Goal: Information Seeking & Learning: Learn about a topic

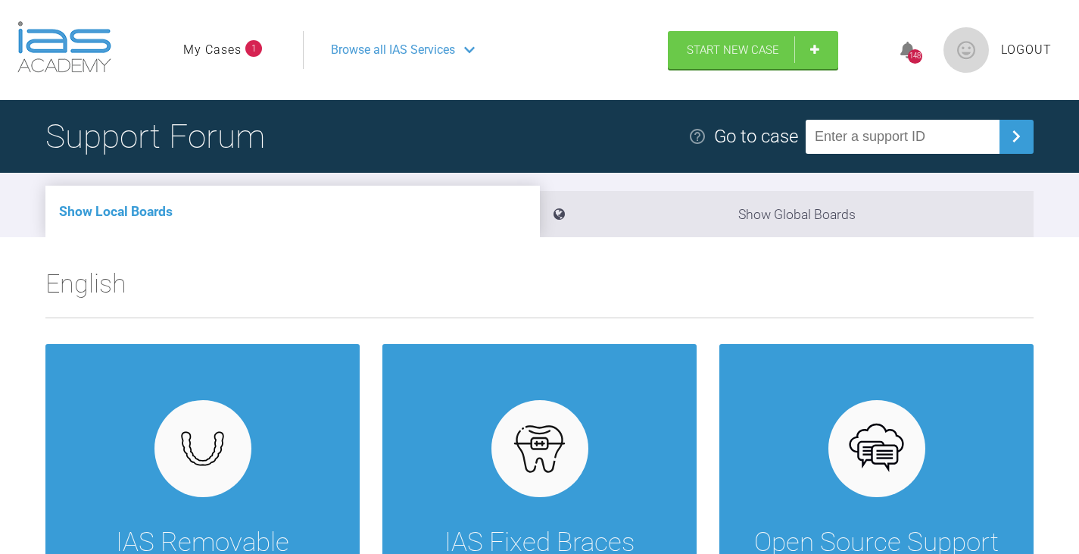
click at [236, 48] on link "My Cases" at bounding box center [212, 50] width 58 height 20
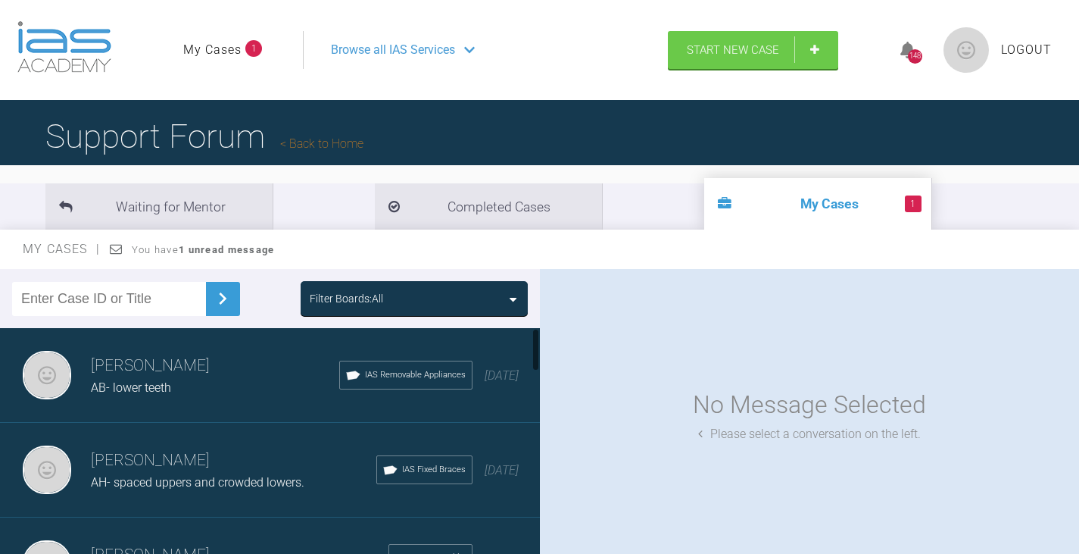
click at [146, 461] on h3 "[PERSON_NAME]" at bounding box center [233, 461] width 285 height 26
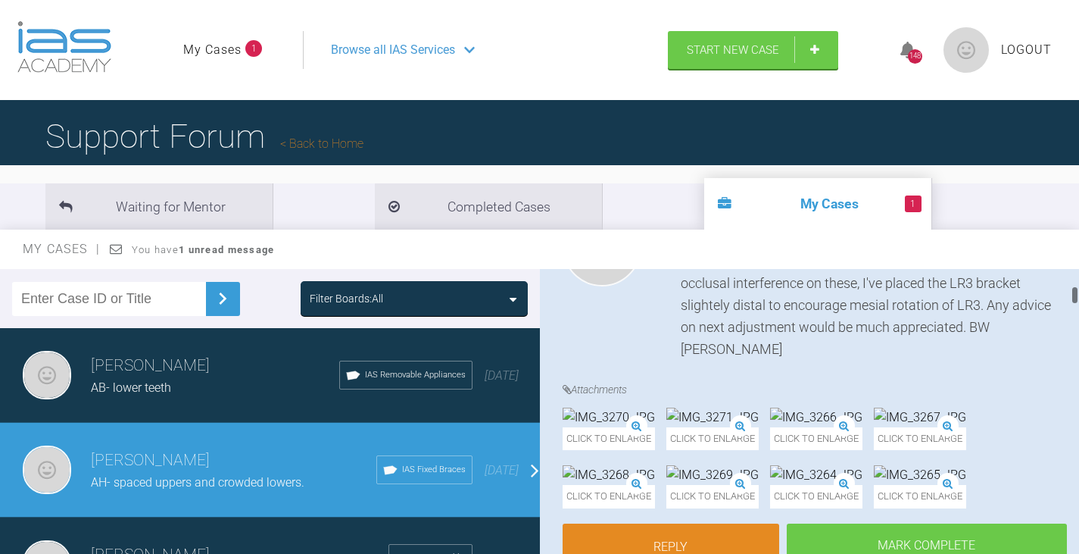
scroll to position [303, 0]
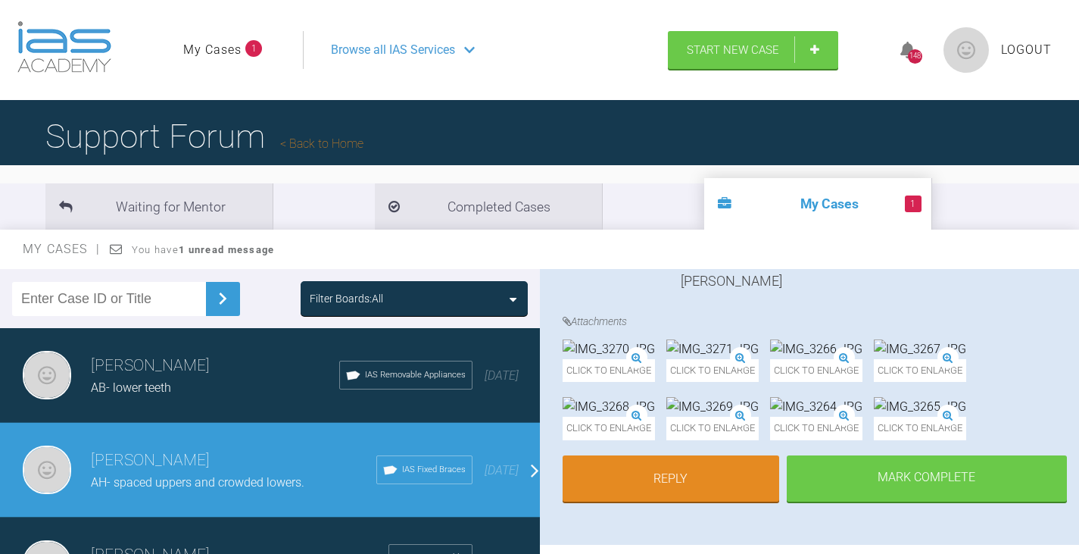
click at [655, 359] on img at bounding box center [609, 349] width 92 height 20
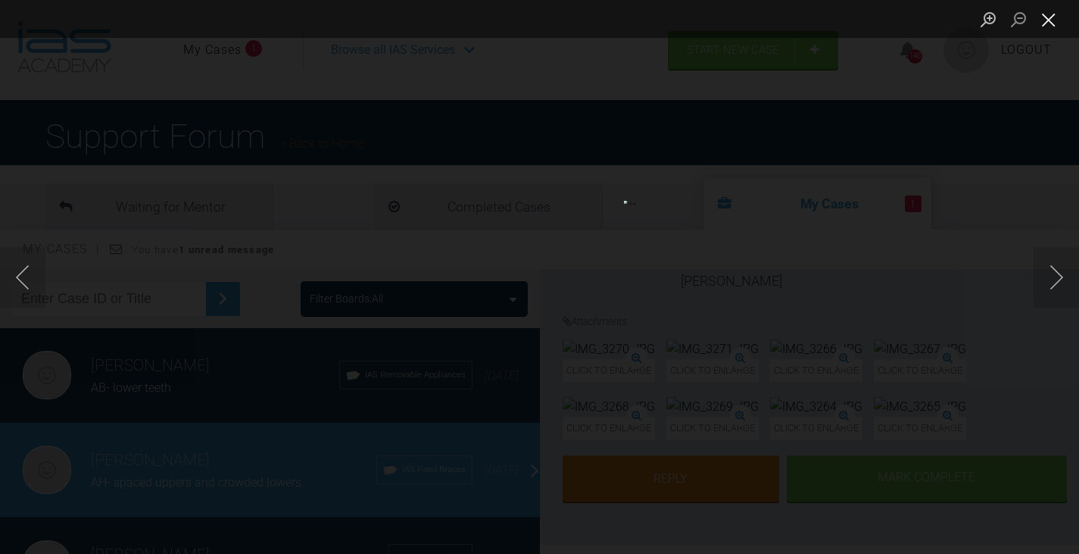
click at [1049, 14] on button "Close lightbox" at bounding box center [1049, 19] width 30 height 27
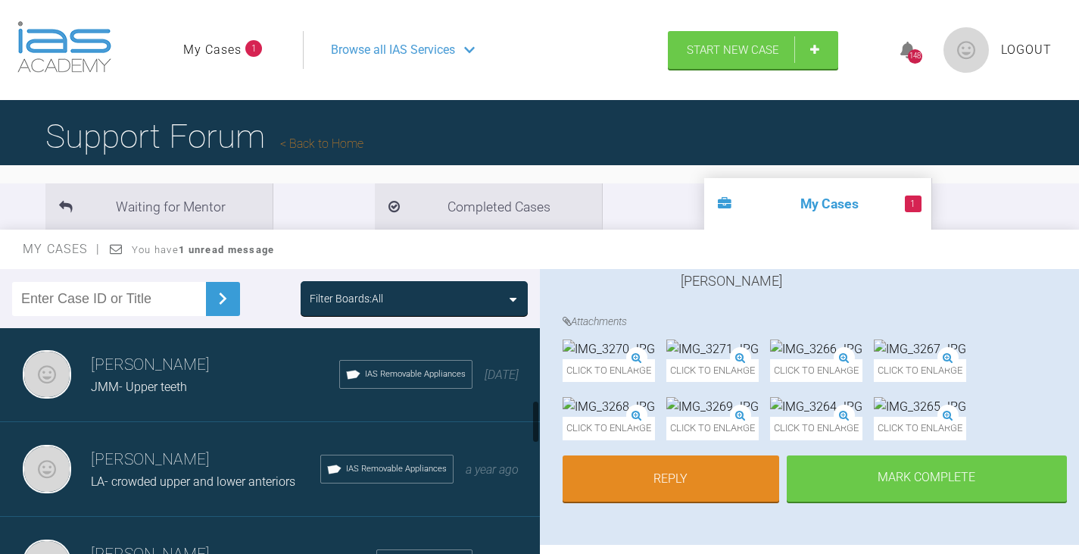
scroll to position [379, 0]
click at [140, 534] on div "[PERSON_NAME] JD- upper and lower teeth IAS Fixed Braces [DATE]" at bounding box center [275, 564] width 551 height 95
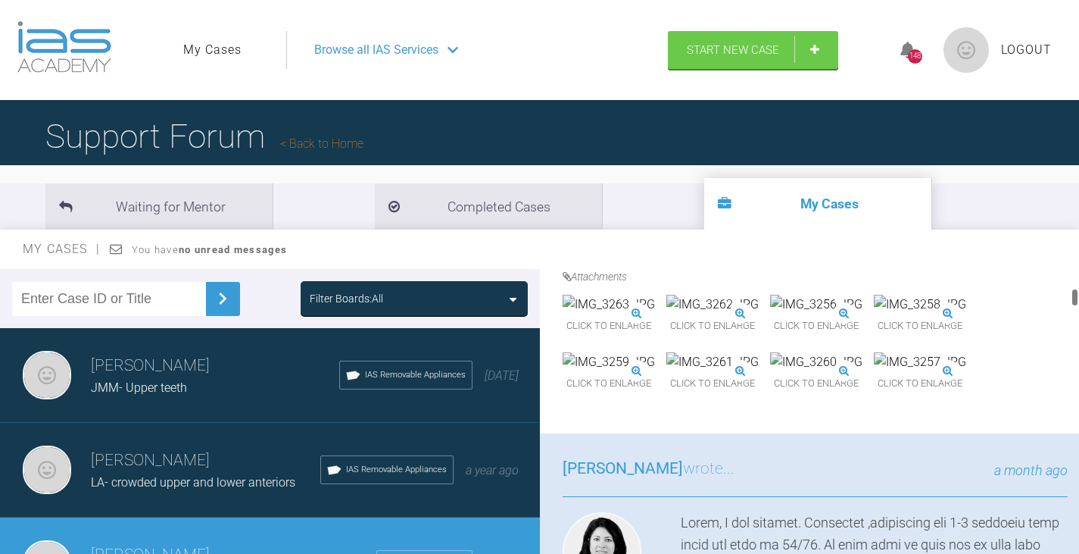
scroll to position [984, 0]
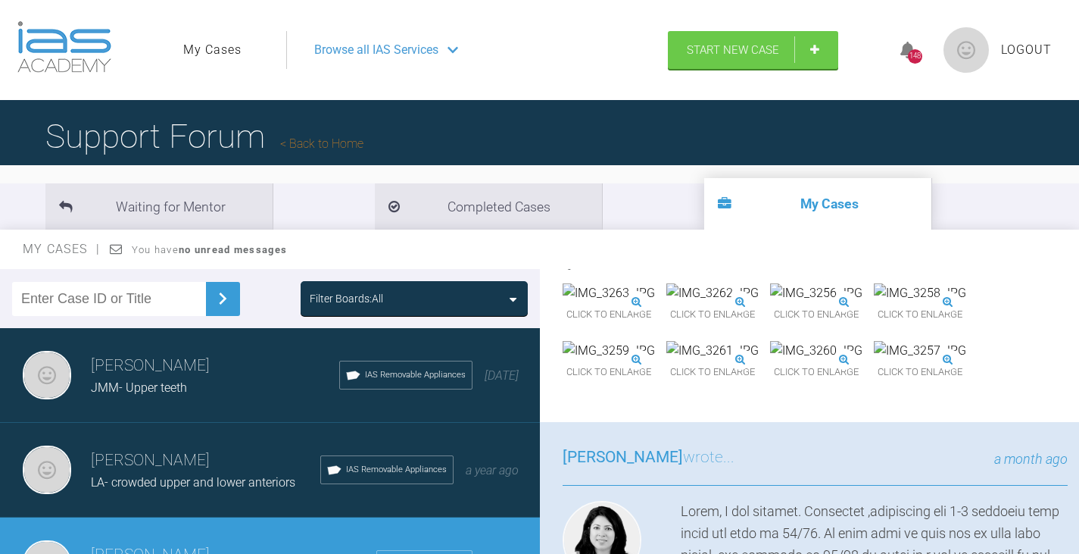
click at [759, 303] on img at bounding box center [712, 293] width 92 height 20
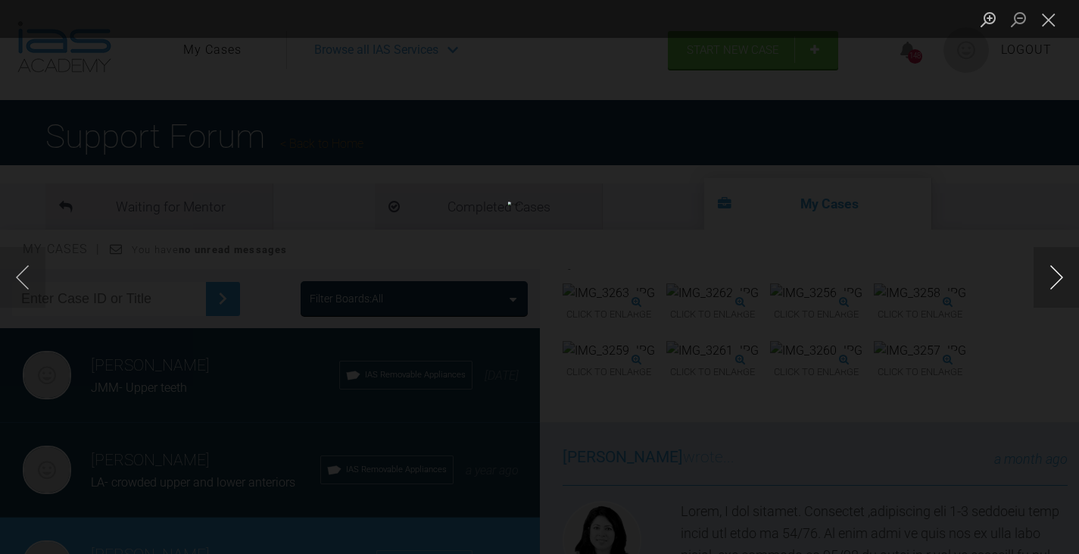
click at [1050, 276] on button "Next image" at bounding box center [1056, 277] width 45 height 61
click at [1050, 275] on button "Next image" at bounding box center [1056, 277] width 45 height 61
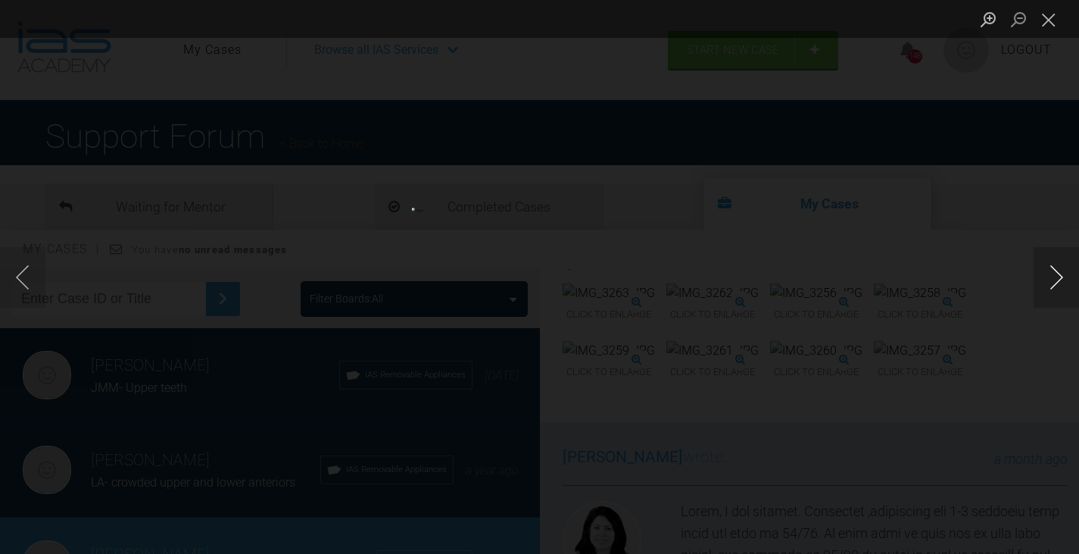
click at [1050, 275] on button "Next image" at bounding box center [1056, 277] width 45 height 61
click at [1050, 273] on button "Next image" at bounding box center [1056, 277] width 45 height 61
click at [1057, 277] on button "Next image" at bounding box center [1056, 277] width 45 height 61
click at [1055, 277] on button "Next image" at bounding box center [1056, 277] width 45 height 61
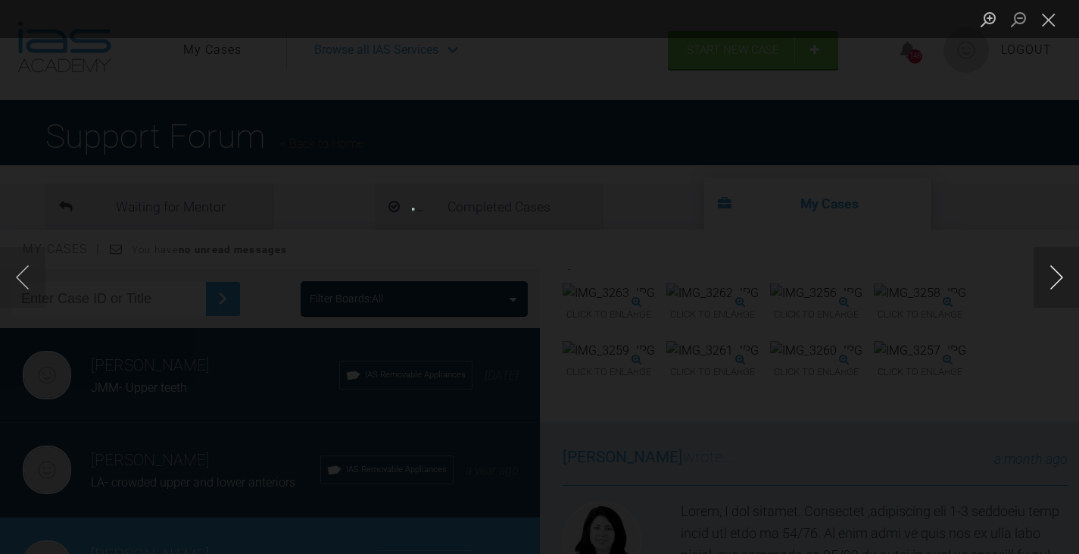
click at [1055, 277] on button "Next image" at bounding box center [1056, 277] width 45 height 61
click at [1054, 276] on button "Next image" at bounding box center [1056, 277] width 45 height 61
click at [1053, 17] on button "Close lightbox" at bounding box center [1049, 19] width 30 height 27
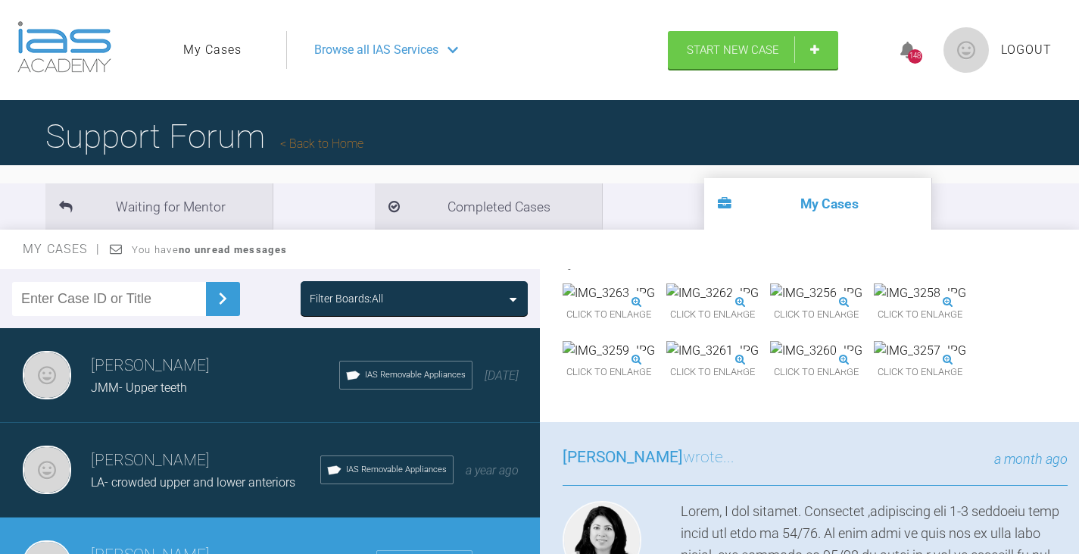
click at [759, 303] on img at bounding box center [712, 293] width 92 height 20
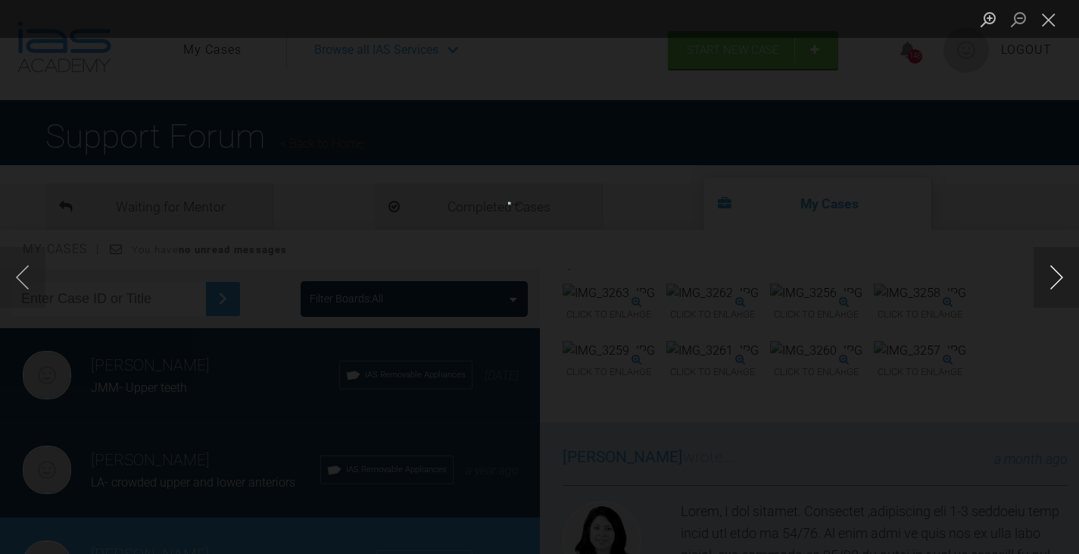
click at [1046, 276] on button "Next image" at bounding box center [1056, 277] width 45 height 61
click at [1047, 274] on button "Next image" at bounding box center [1056, 277] width 45 height 61
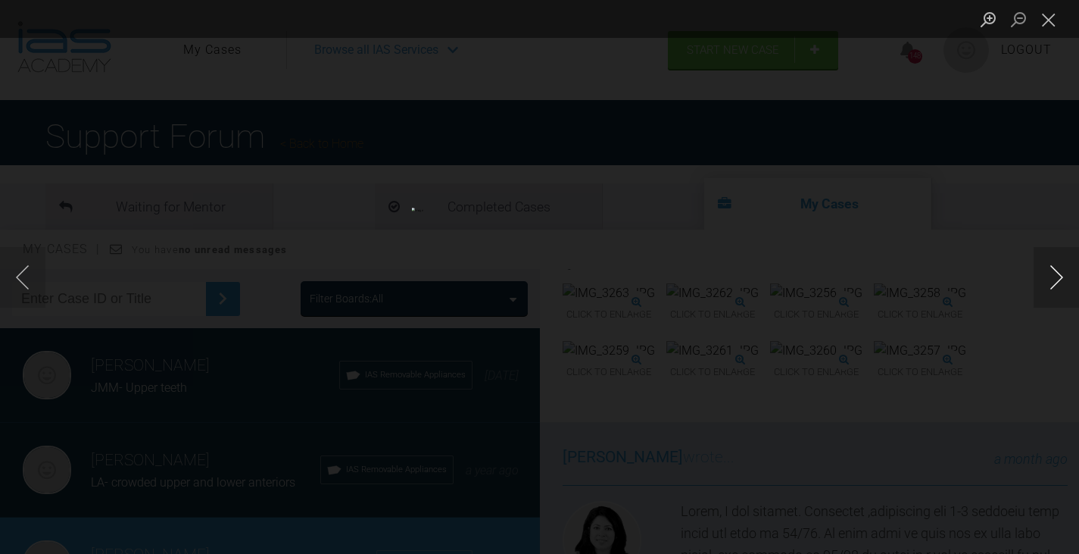
click at [1047, 274] on button "Next image" at bounding box center [1056, 277] width 45 height 61
click at [36, 274] on button "Previous image" at bounding box center [22, 277] width 45 height 61
click at [1050, 267] on button "Next image" at bounding box center [1056, 277] width 45 height 61
click at [1051, 265] on button "Next image" at bounding box center [1056, 277] width 45 height 61
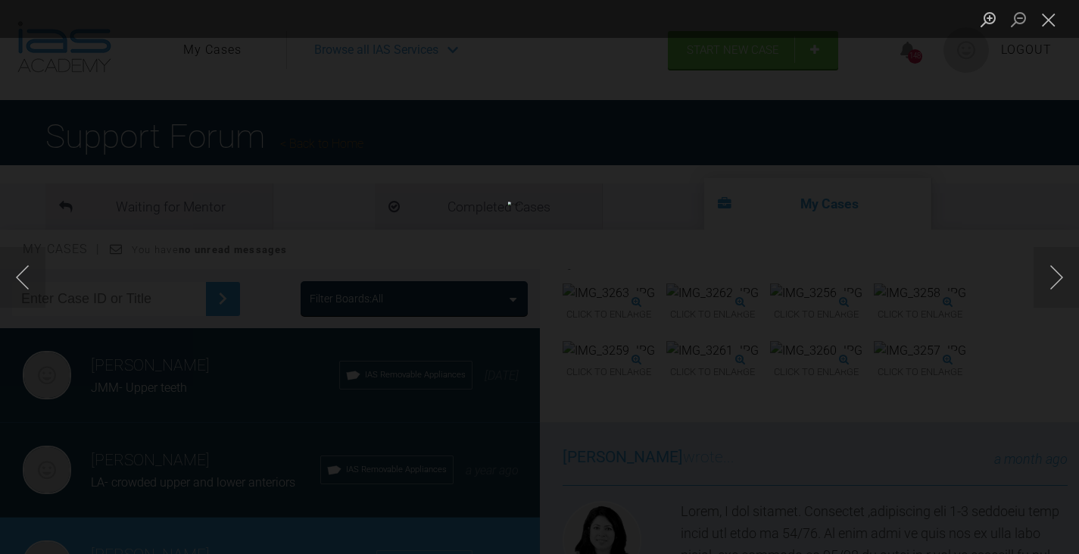
click at [1053, 279] on button "Next image" at bounding box center [1056, 277] width 45 height 61
click at [1053, 276] on button "Next image" at bounding box center [1056, 277] width 45 height 61
click at [1052, 13] on button "Close lightbox" at bounding box center [1049, 19] width 30 height 27
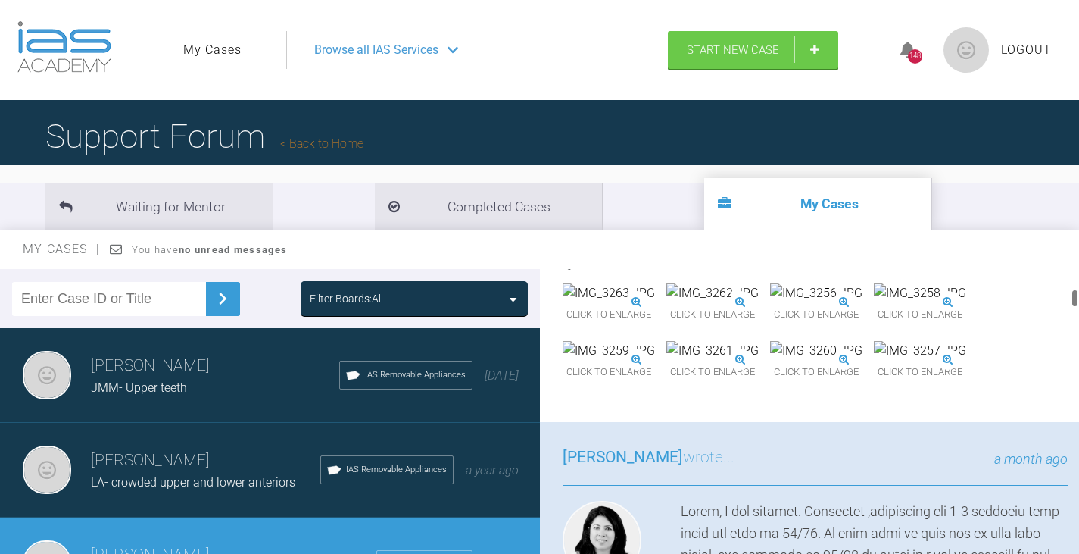
click at [713, 553] on html "My Cases Logout Browse all IAS Services Start New Case 148 Logout Support Forum…" at bounding box center [539, 355] width 1079 height 711
